Goal: Ask a question

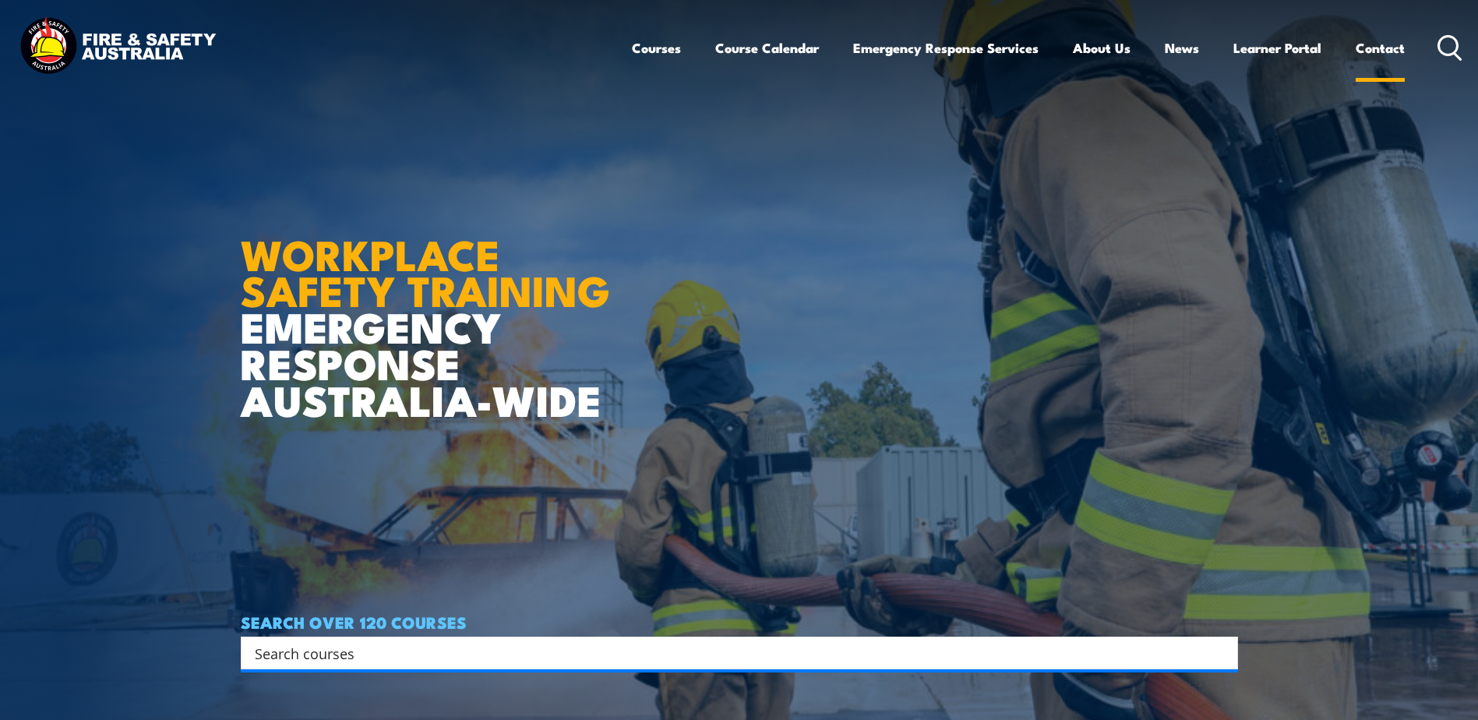
click at [1369, 52] on link "Contact" at bounding box center [1379, 47] width 49 height 41
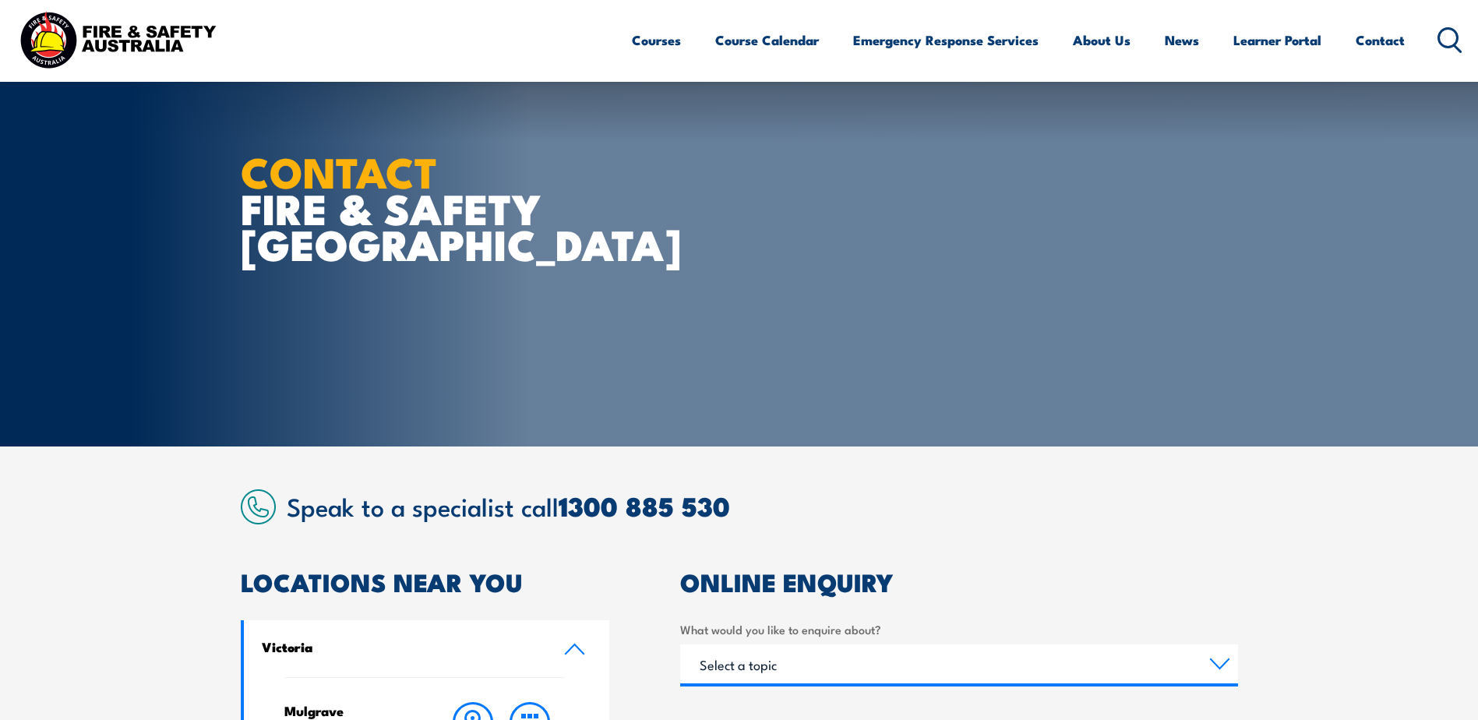
scroll to position [389, 0]
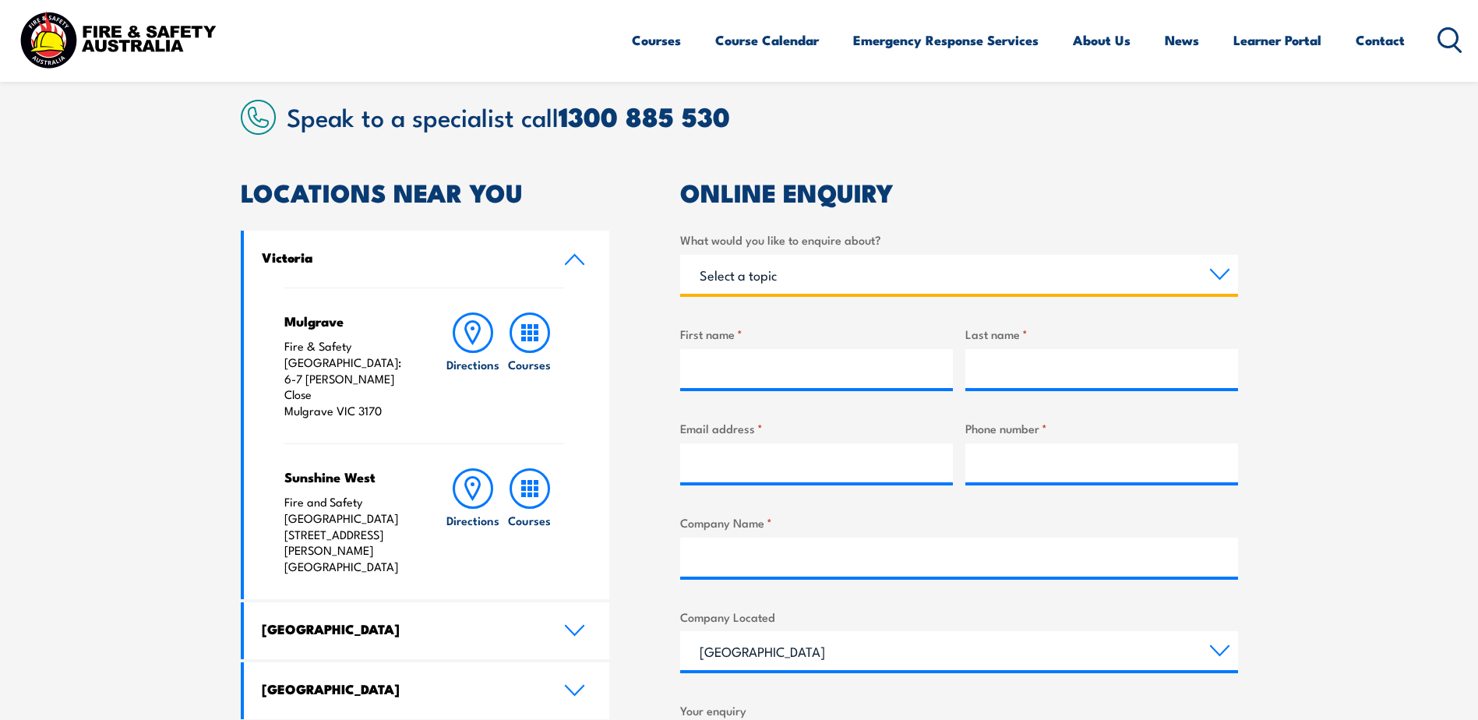
click at [1223, 268] on select "Select a topic Training Emergency Response Services General Enquiry" at bounding box center [959, 274] width 558 height 39
click at [1221, 263] on select "Select a topic Training Emergency Response Services General Enquiry" at bounding box center [959, 274] width 558 height 39
select select "Training"
click at [680, 255] on select "Select a topic Training Emergency Response Services General Enquiry" at bounding box center [959, 274] width 558 height 39
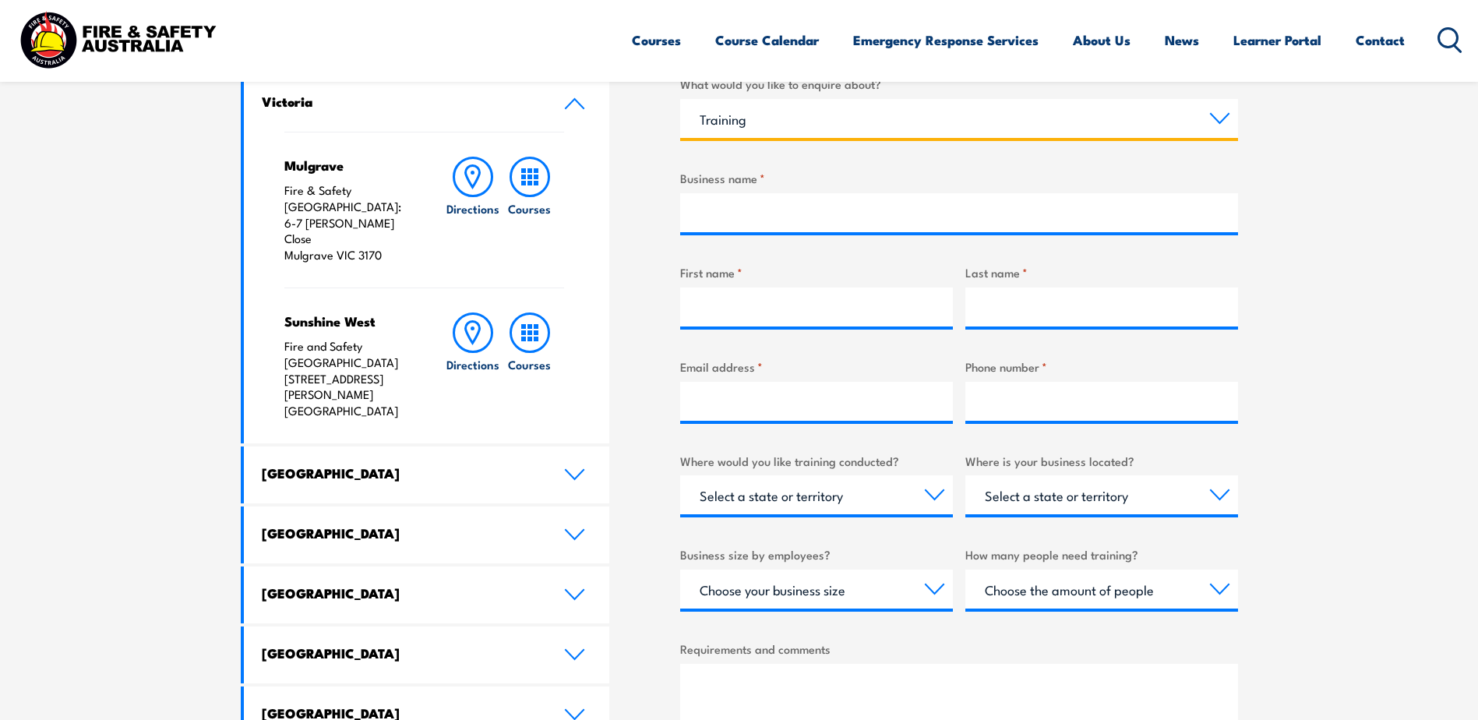
scroll to position [623, 0]
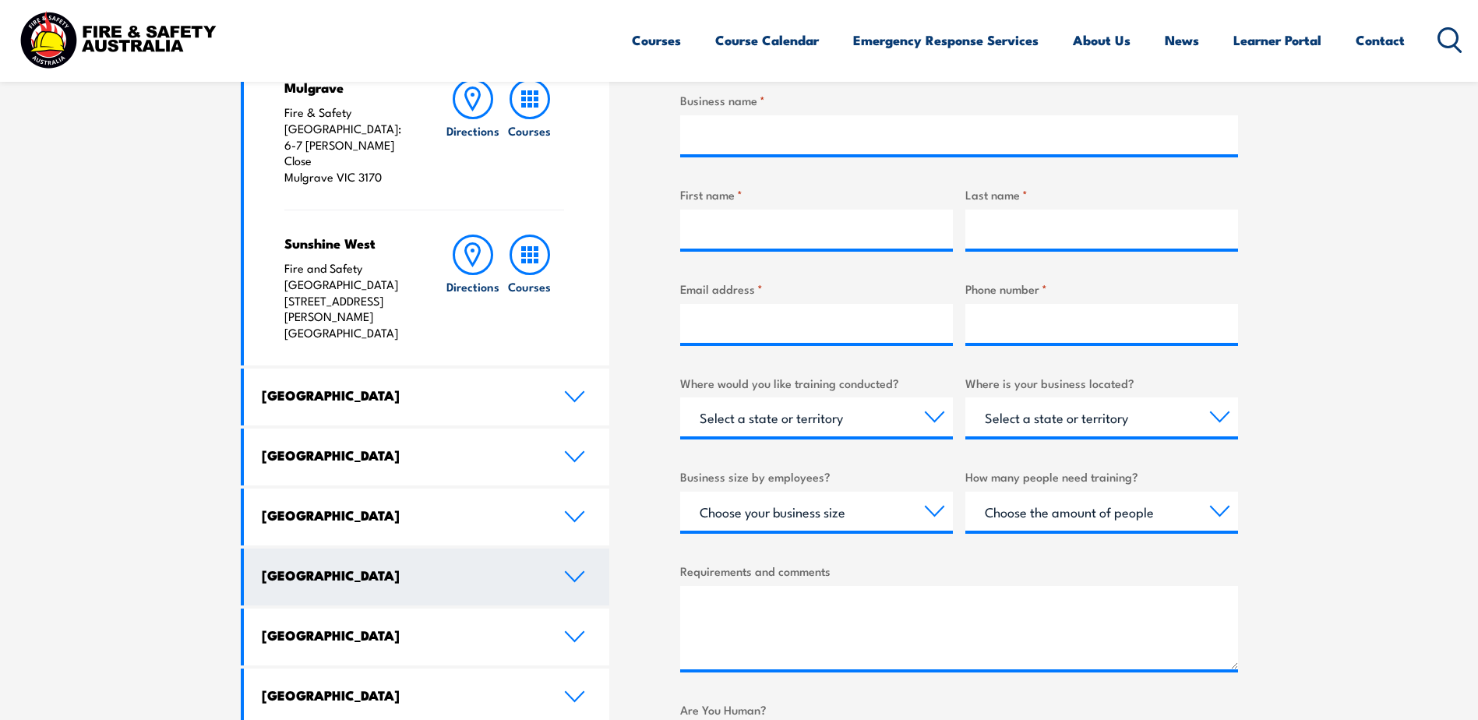
click at [349, 566] on h4 "[GEOGRAPHIC_DATA]" at bounding box center [401, 574] width 279 height 17
